Goal: Information Seeking & Learning: Learn about a topic

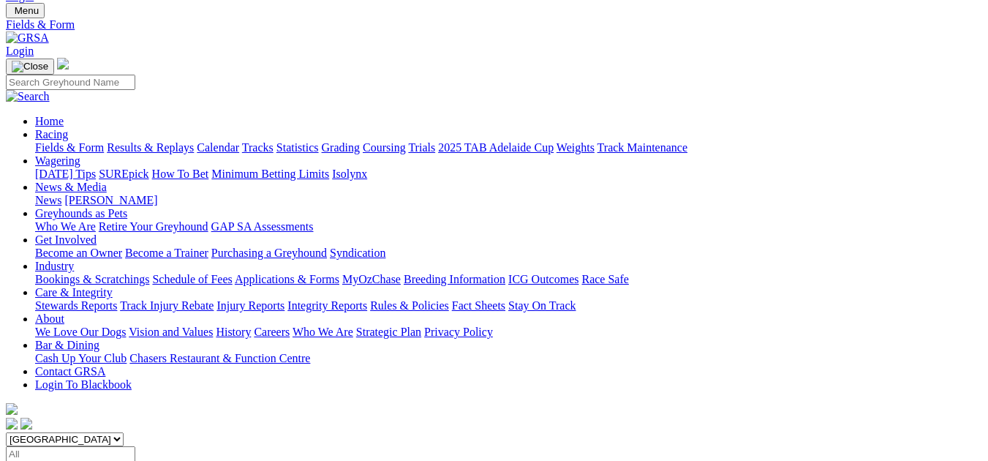
scroll to position [59, 0]
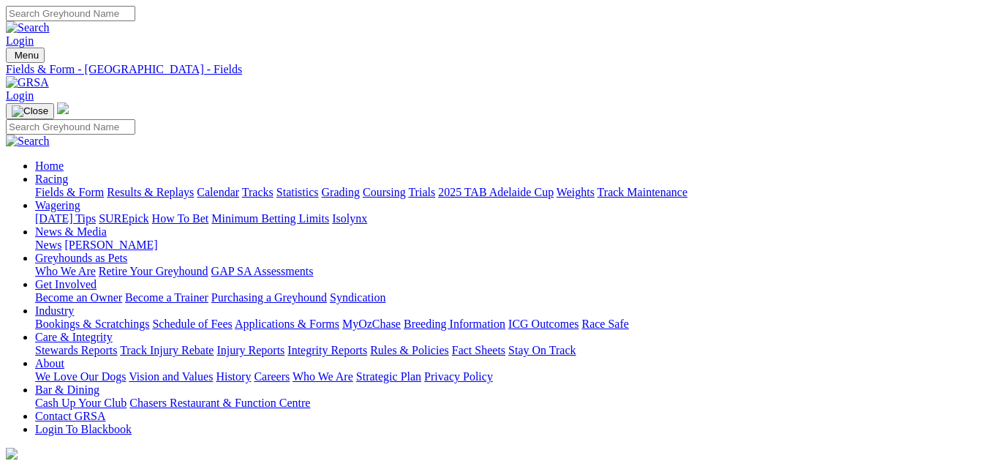
click at [72, 186] on link "Fields & Form" at bounding box center [69, 192] width 69 height 12
